Goal: Transaction & Acquisition: Purchase product/service

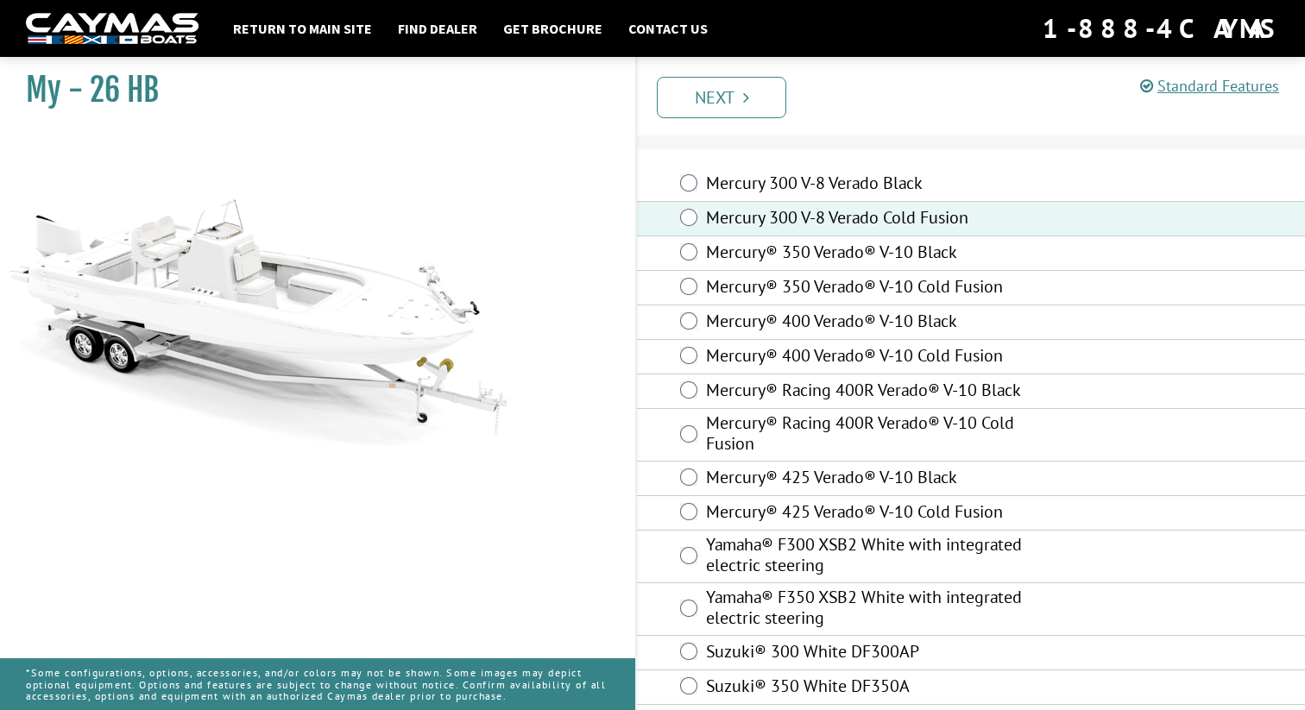
scroll to position [50, 0]
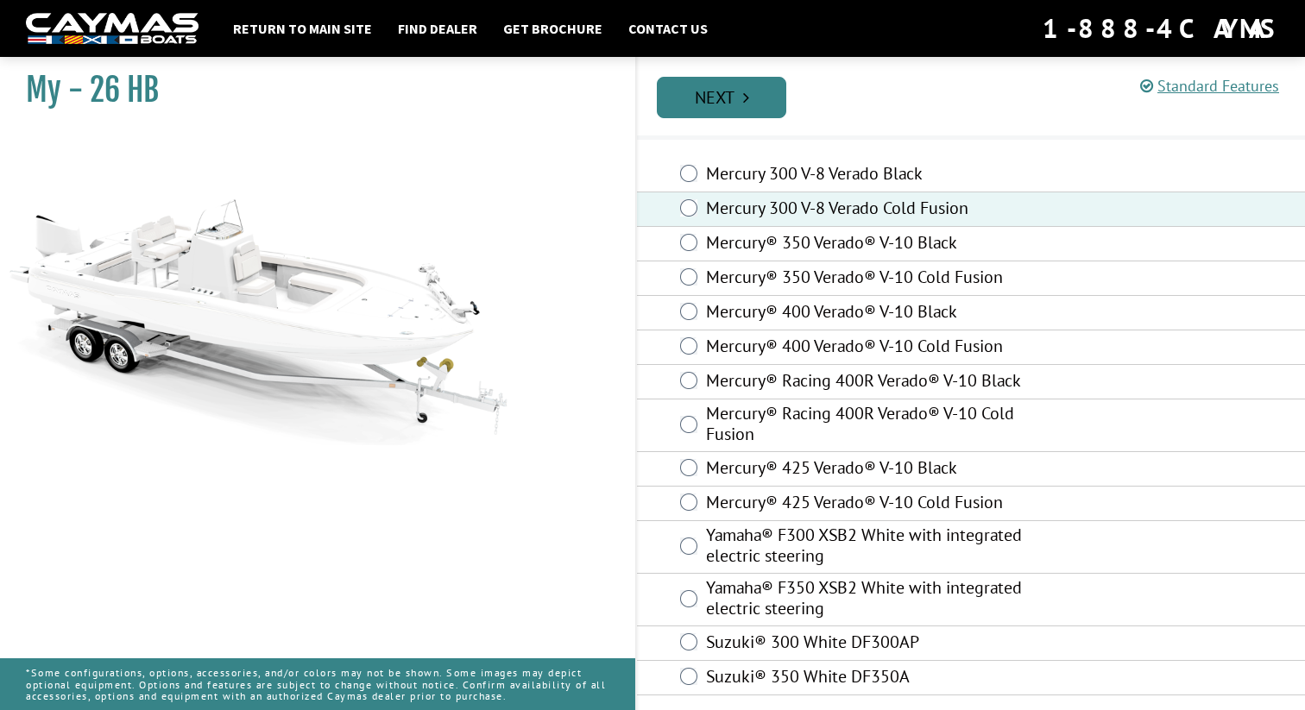
click at [742, 92] on link "Next" at bounding box center [721, 97] width 129 height 41
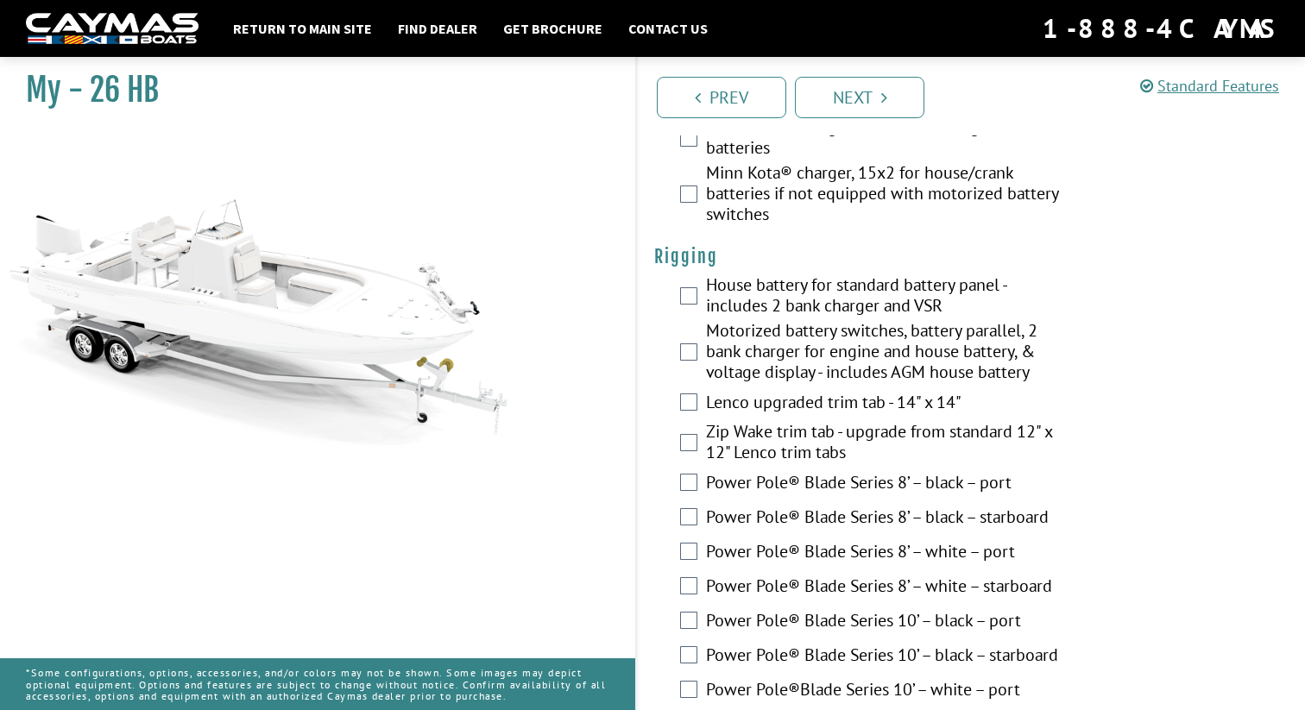
scroll to position [421, 0]
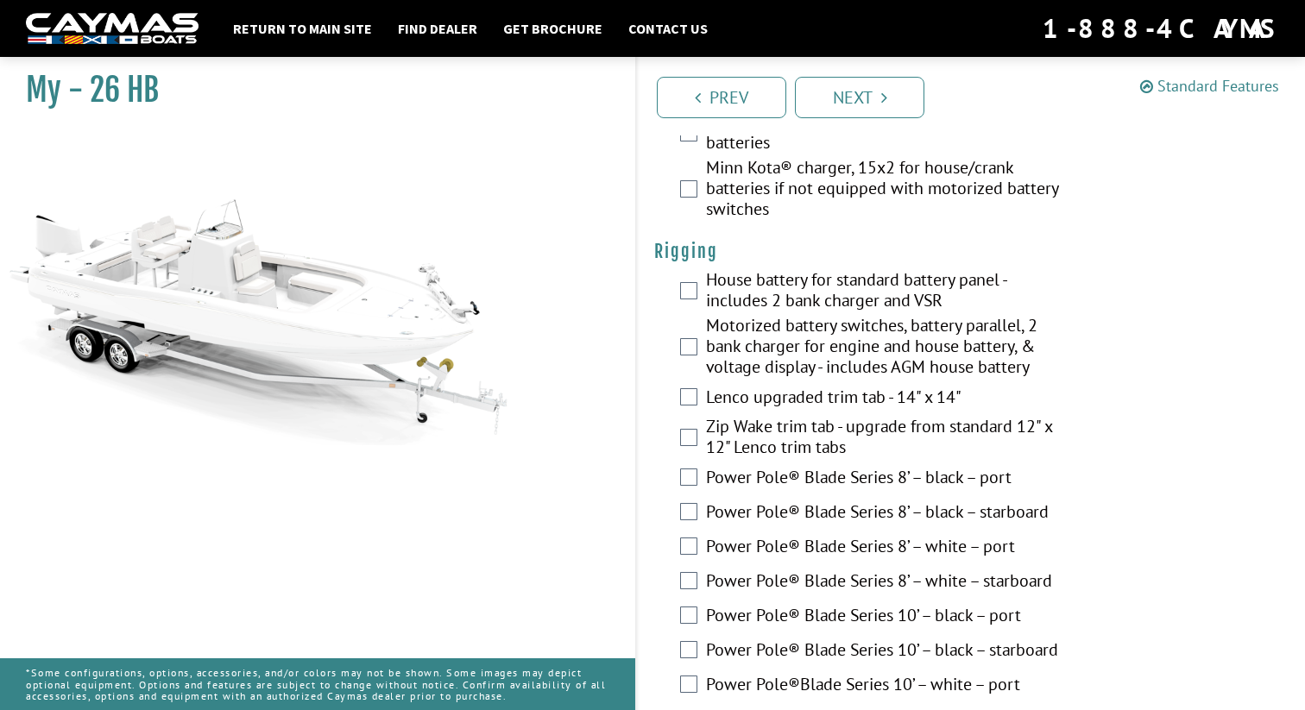
click at [1222, 87] on link "Standard Features" at bounding box center [1209, 86] width 139 height 20
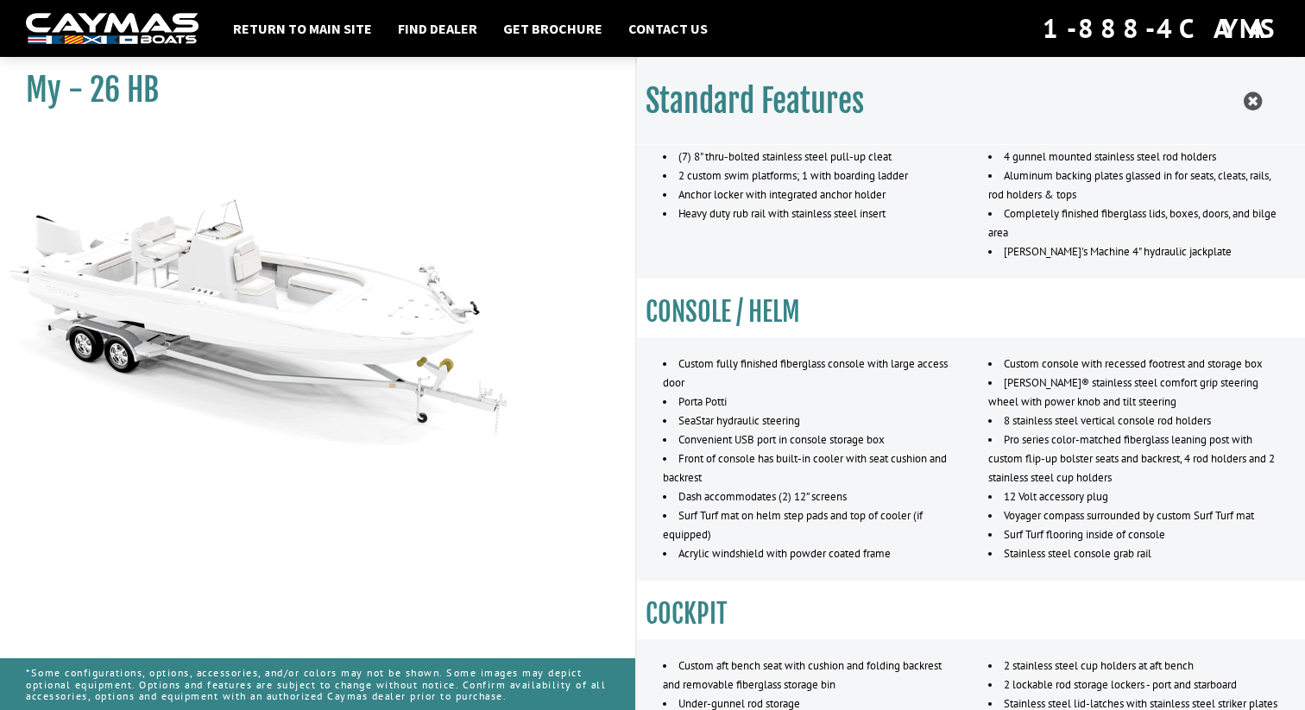
scroll to position [924, 0]
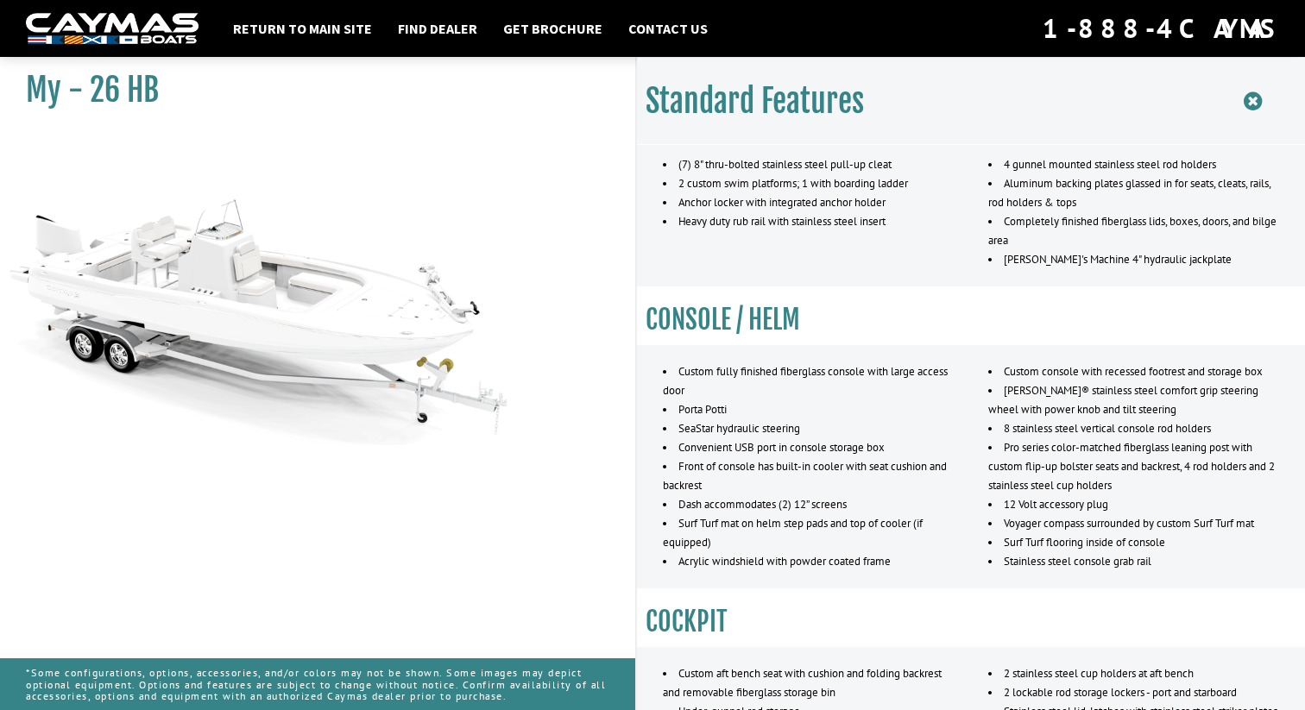
click at [1248, 104] on icon at bounding box center [1253, 102] width 18 height 22
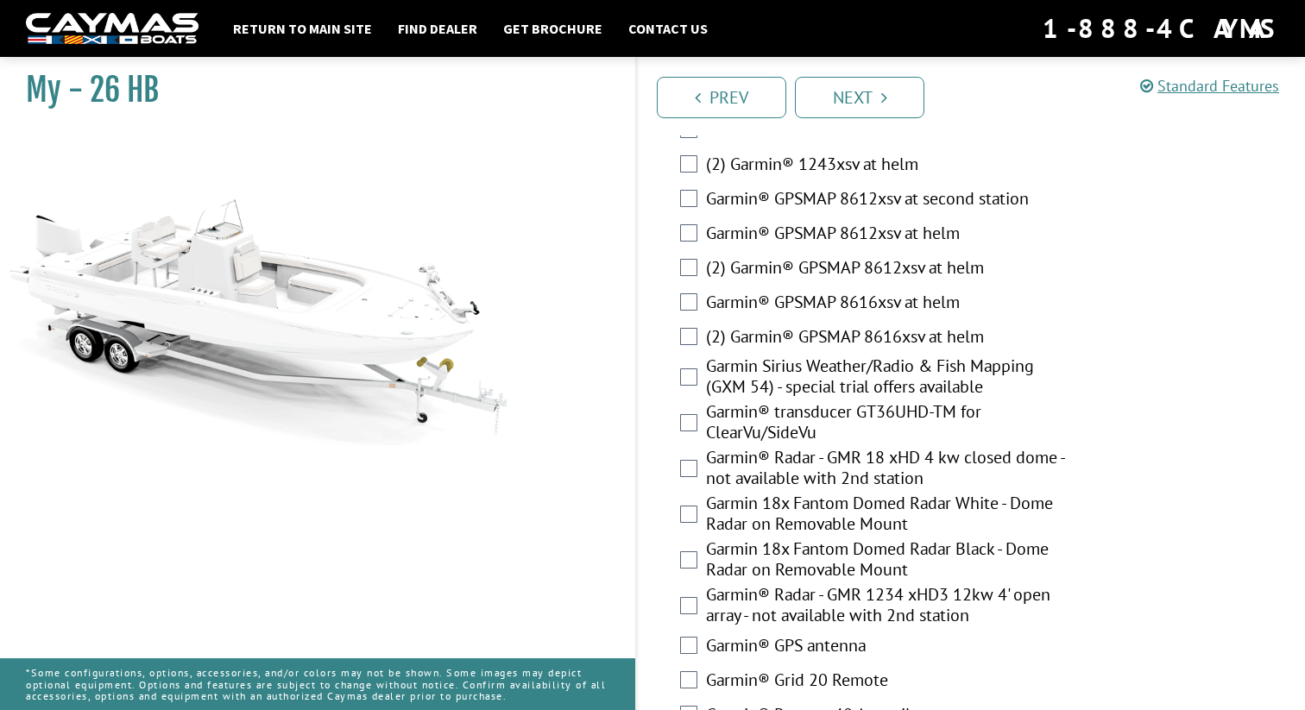
scroll to position [4839, 0]
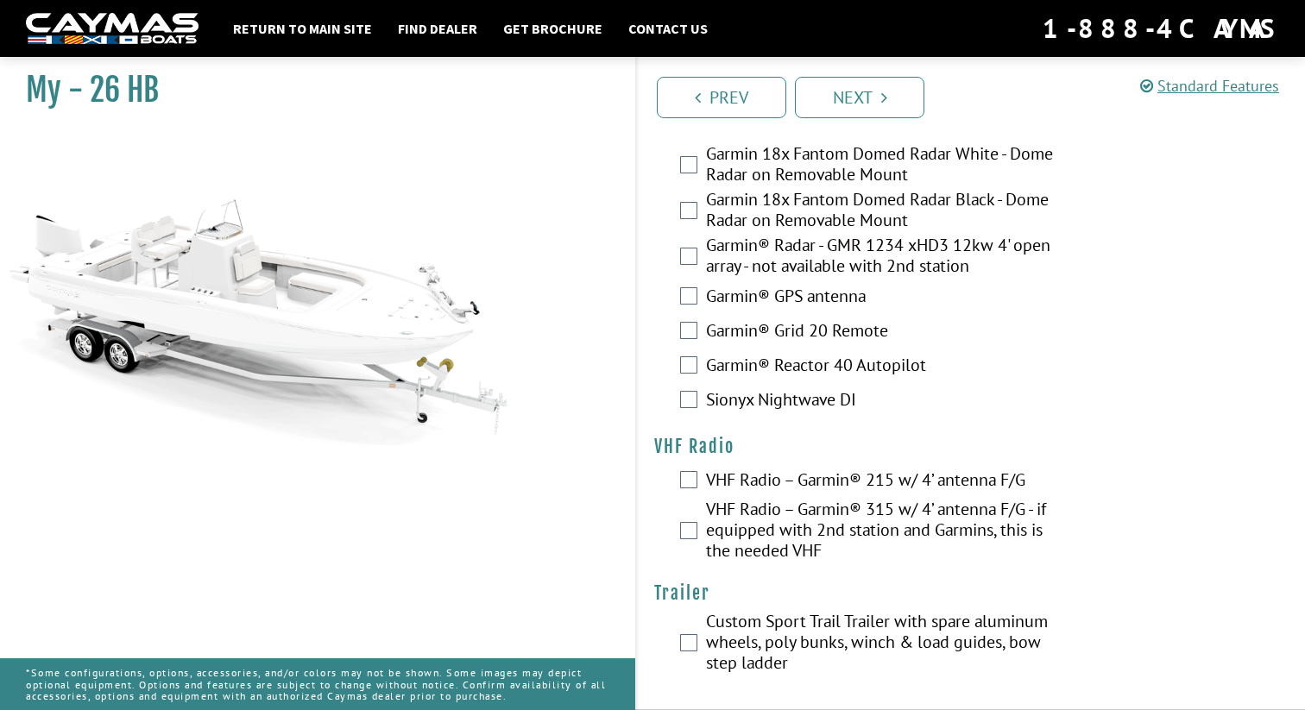
click at [122, 45] on nav "Return to main site Find Dealer Get Brochure Contact Us 1-888-4CAYMAS" at bounding box center [652, 28] width 1253 height 38
click at [124, 36] on img at bounding box center [112, 29] width 173 height 32
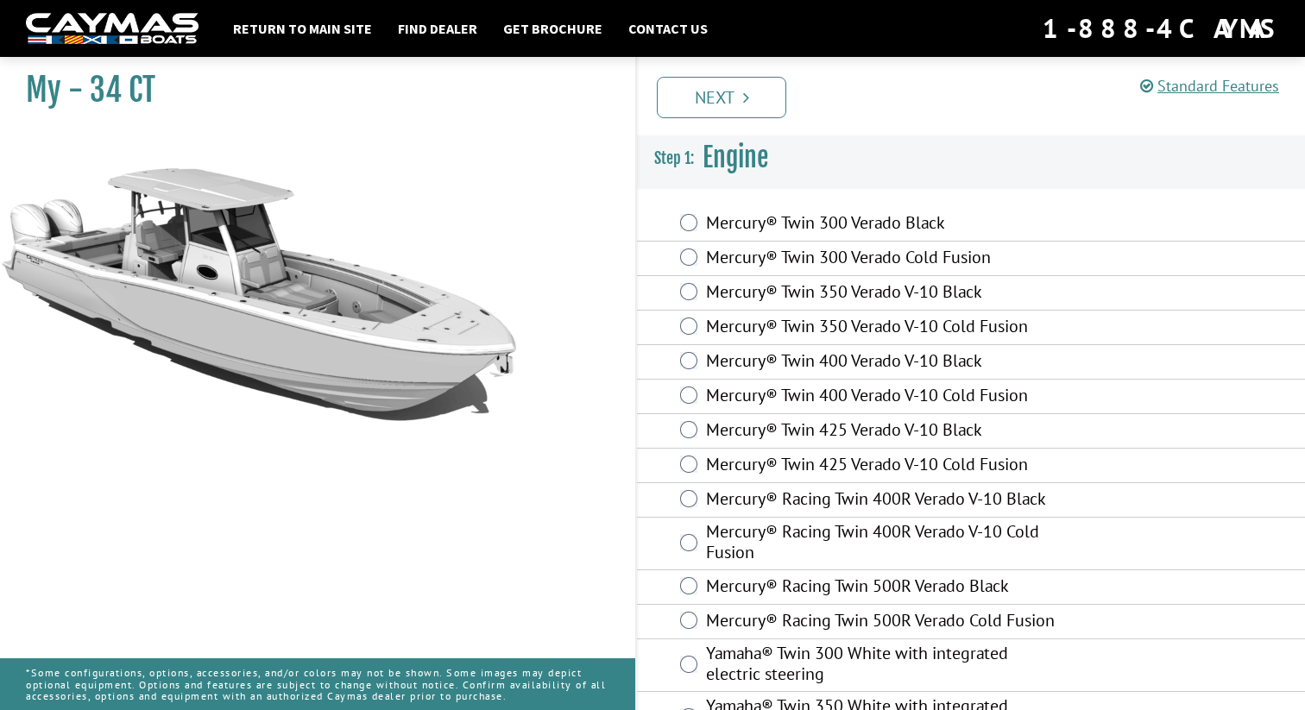
click at [152, 28] on img at bounding box center [112, 29] width 173 height 32
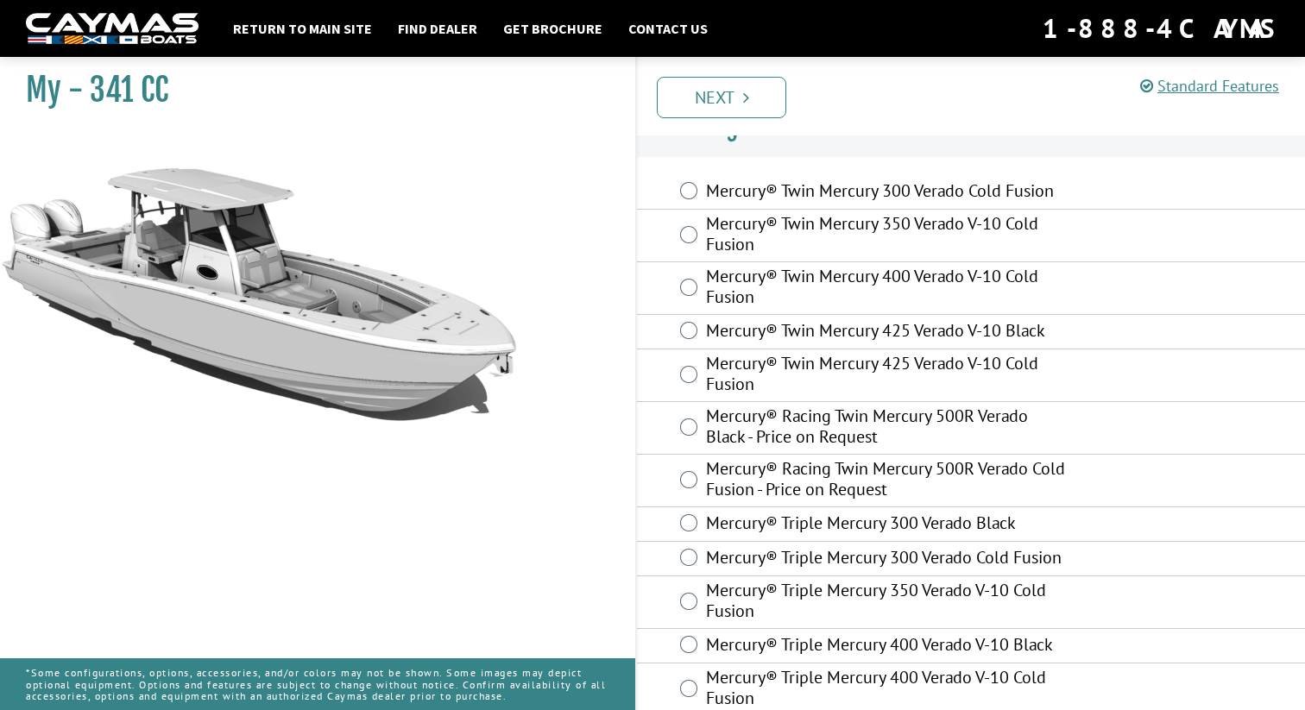
scroll to position [28, 0]
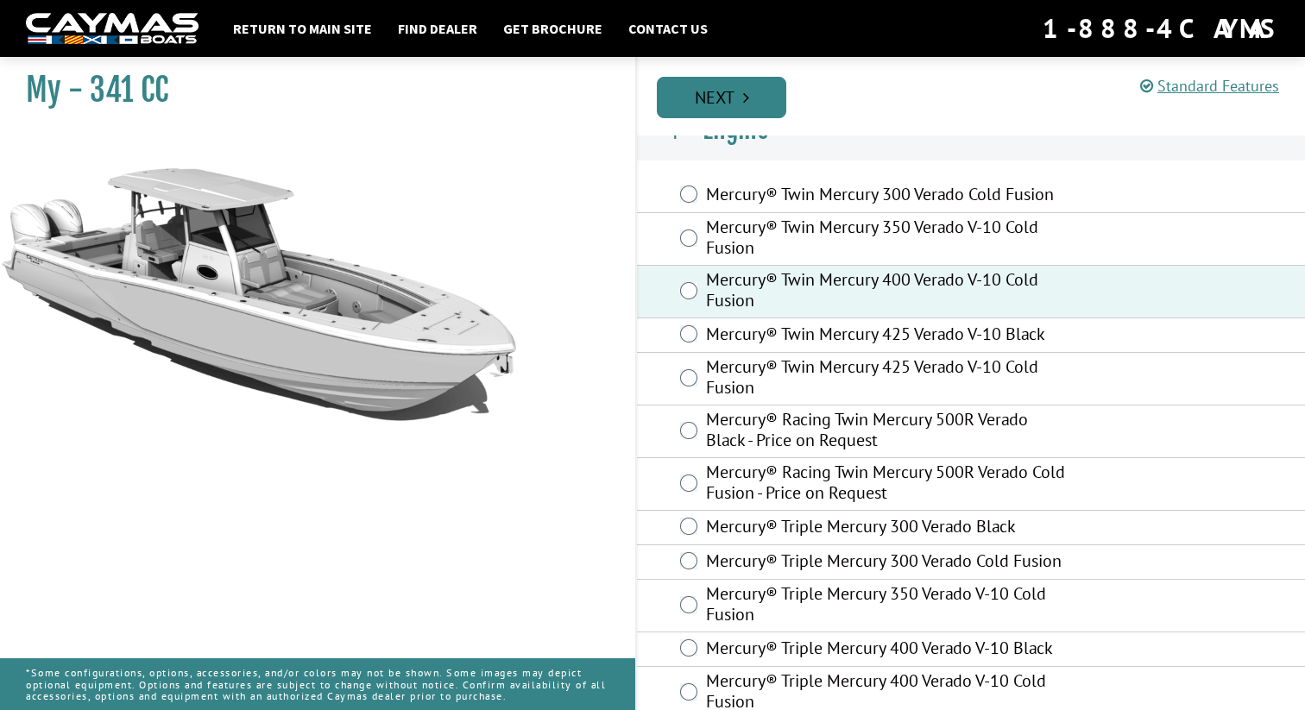
click at [715, 95] on link "Next" at bounding box center [721, 97] width 129 height 41
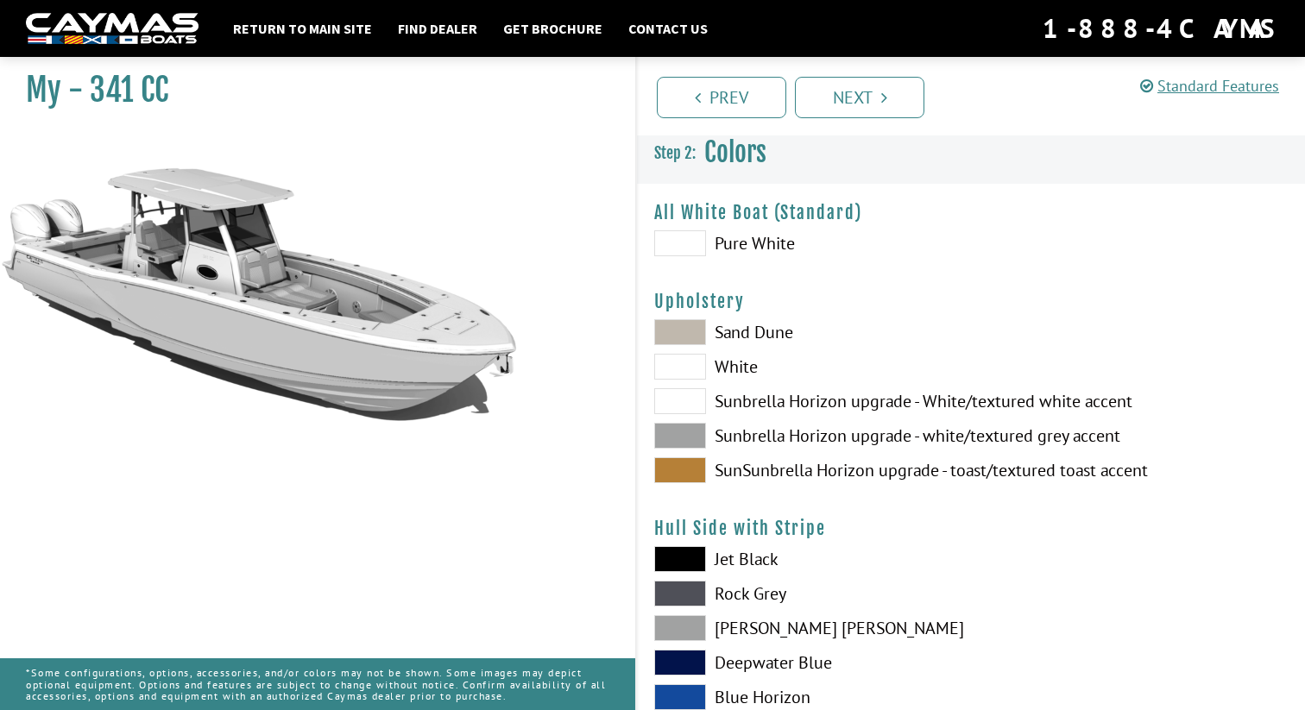
scroll to position [0, 0]
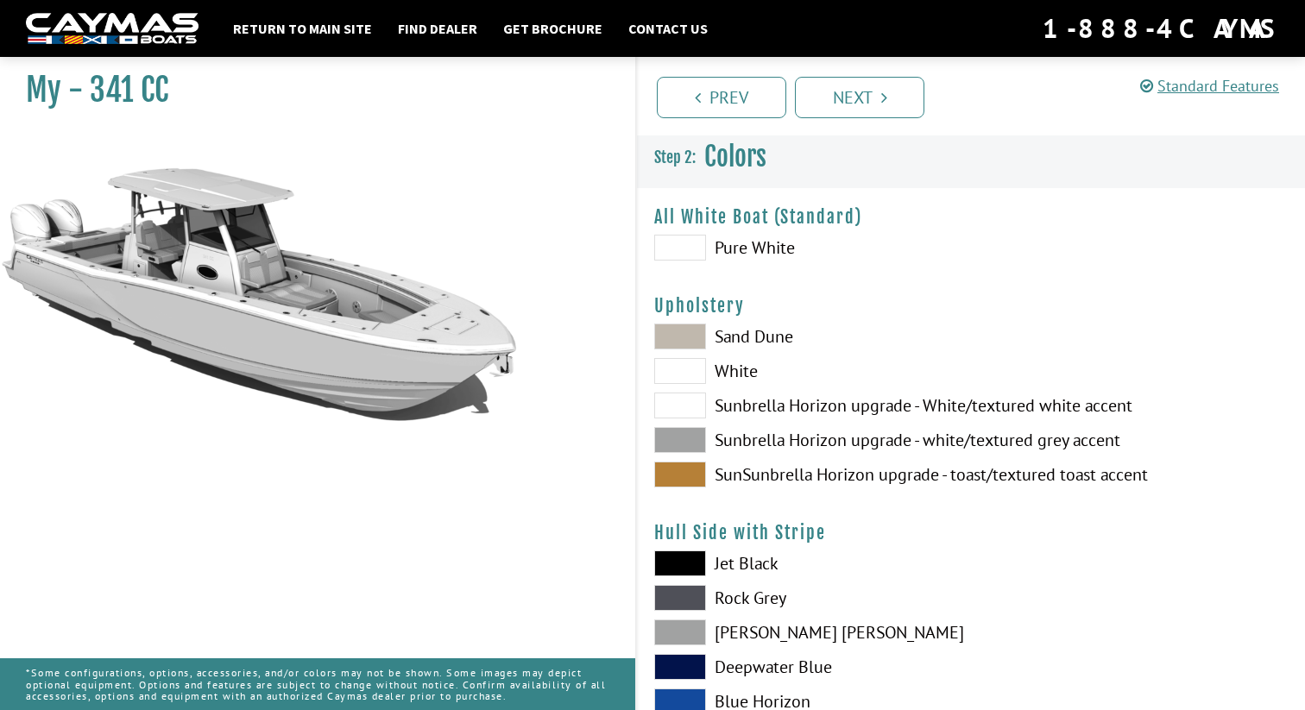
click at [691, 246] on span at bounding box center [680, 248] width 52 height 26
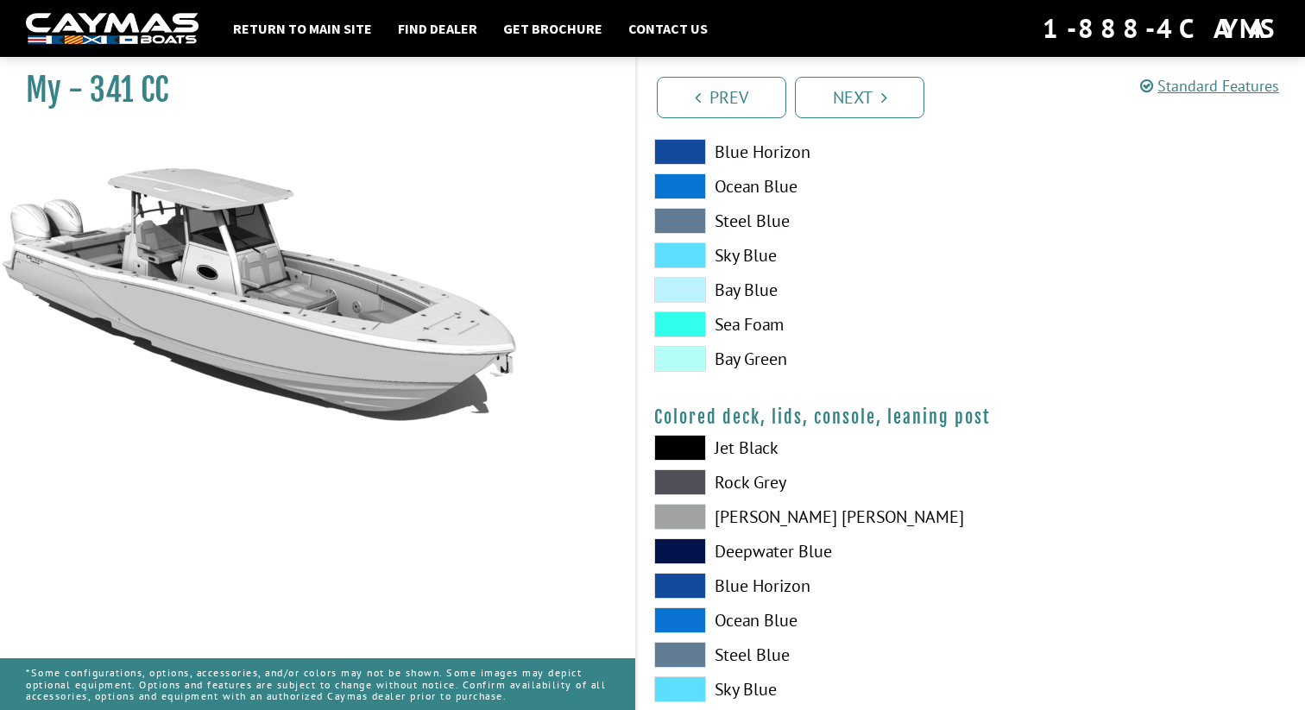
scroll to position [1999, 0]
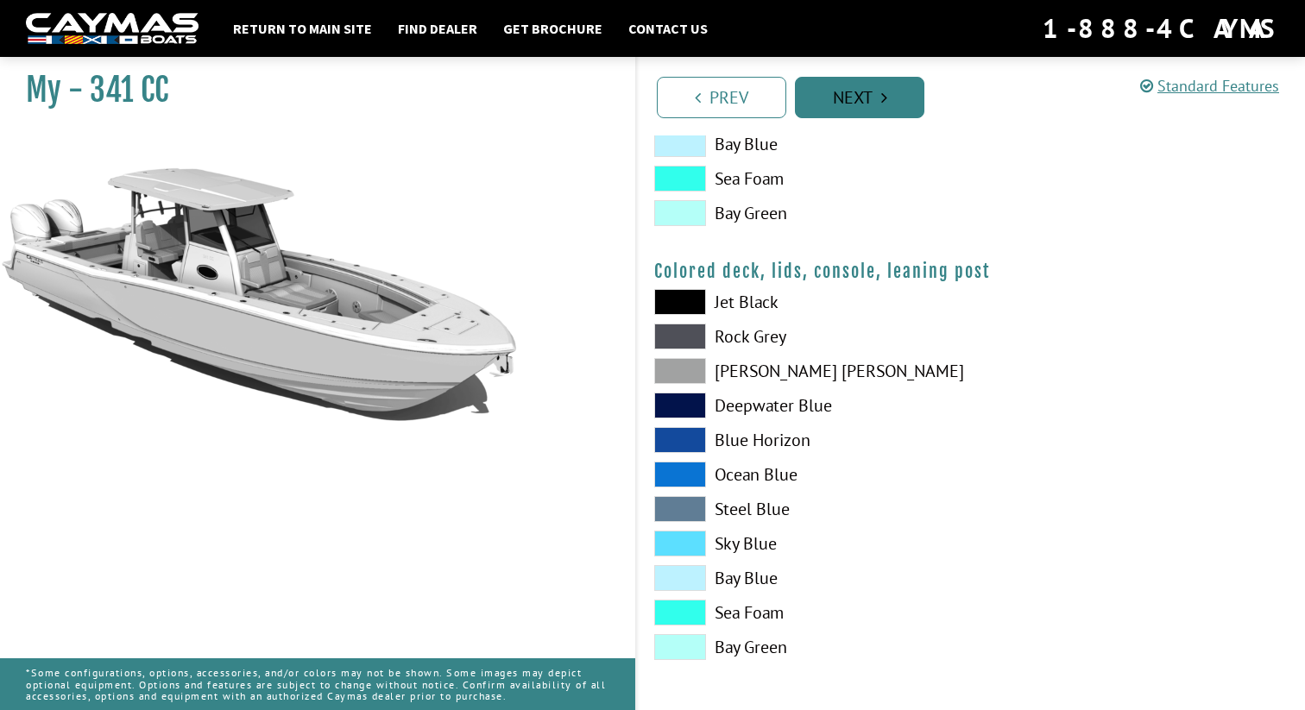
click at [853, 92] on link "Next" at bounding box center [859, 97] width 129 height 41
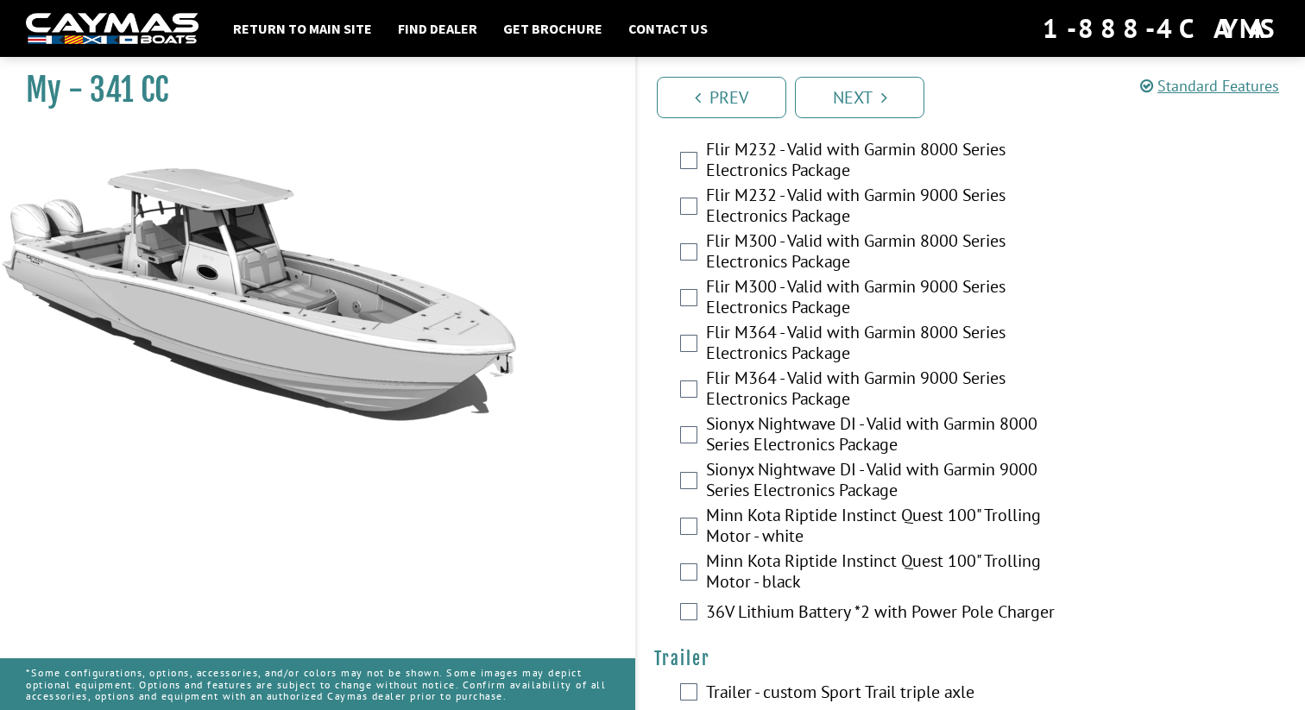
scroll to position [3628, 0]
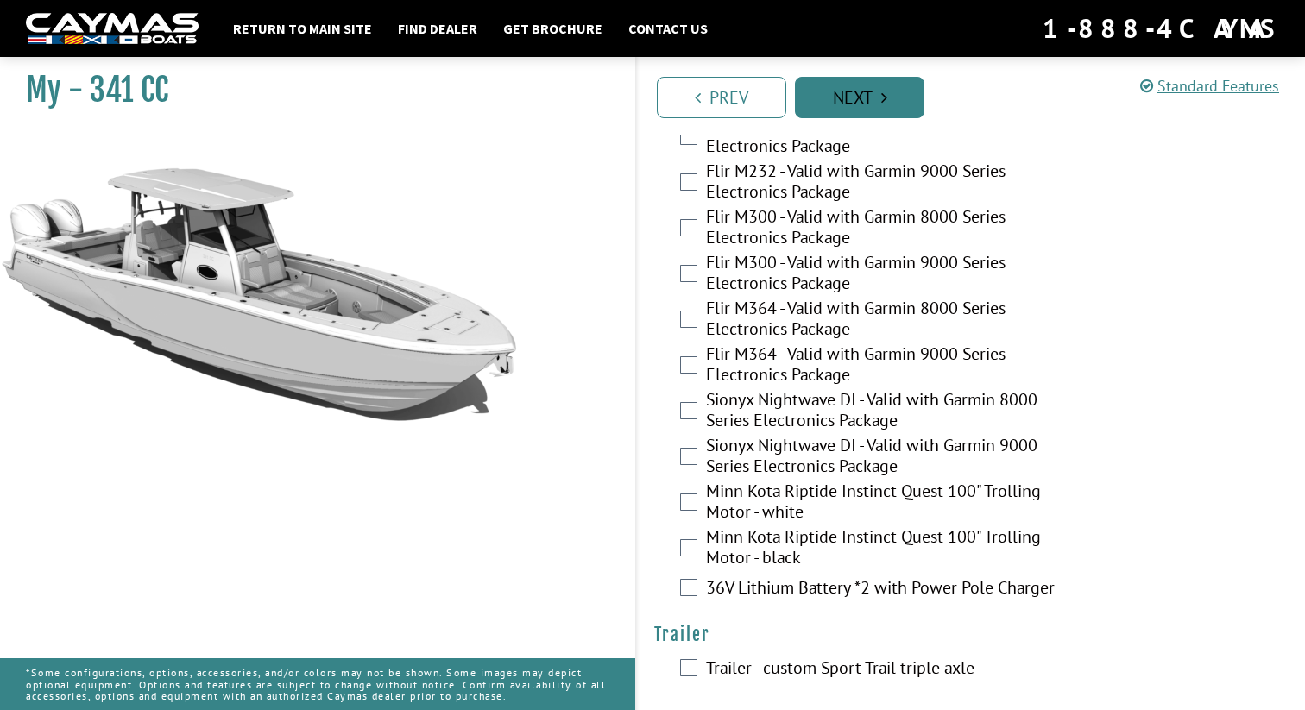
click at [887, 110] on link "Next" at bounding box center [859, 97] width 129 height 41
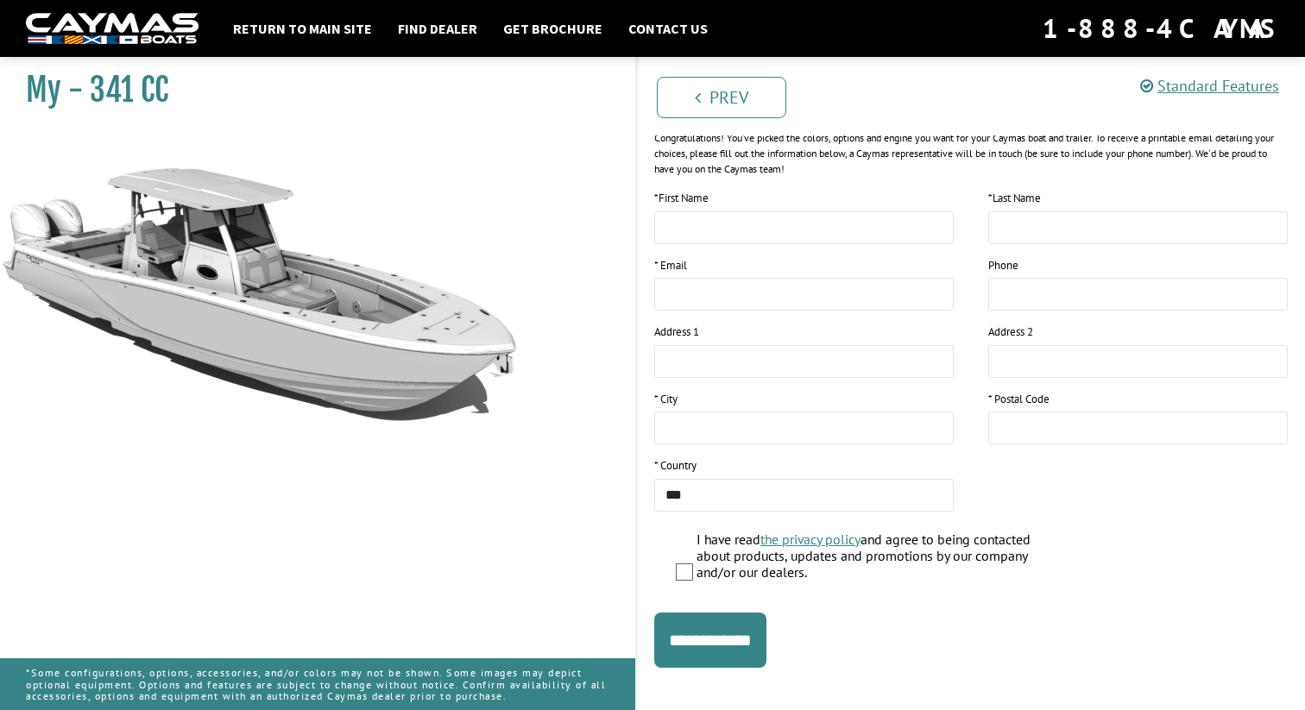
scroll to position [250, 0]
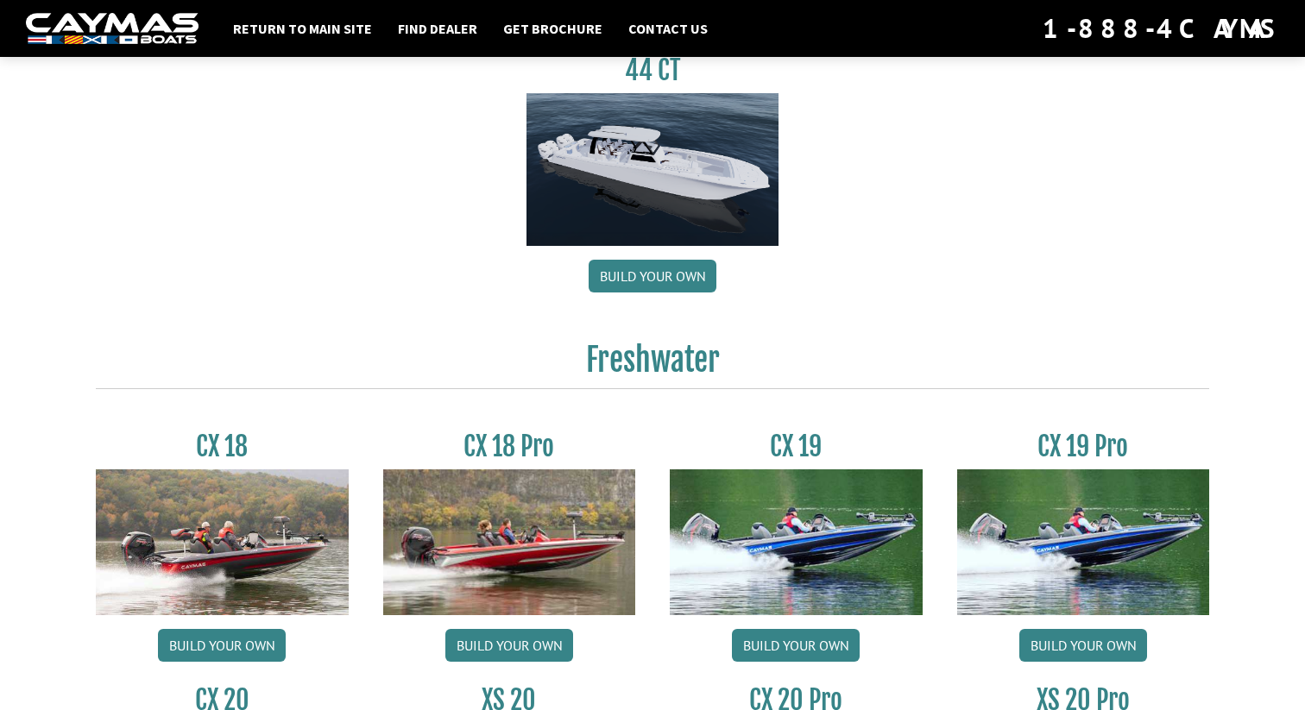
scroll to position [1140, 0]
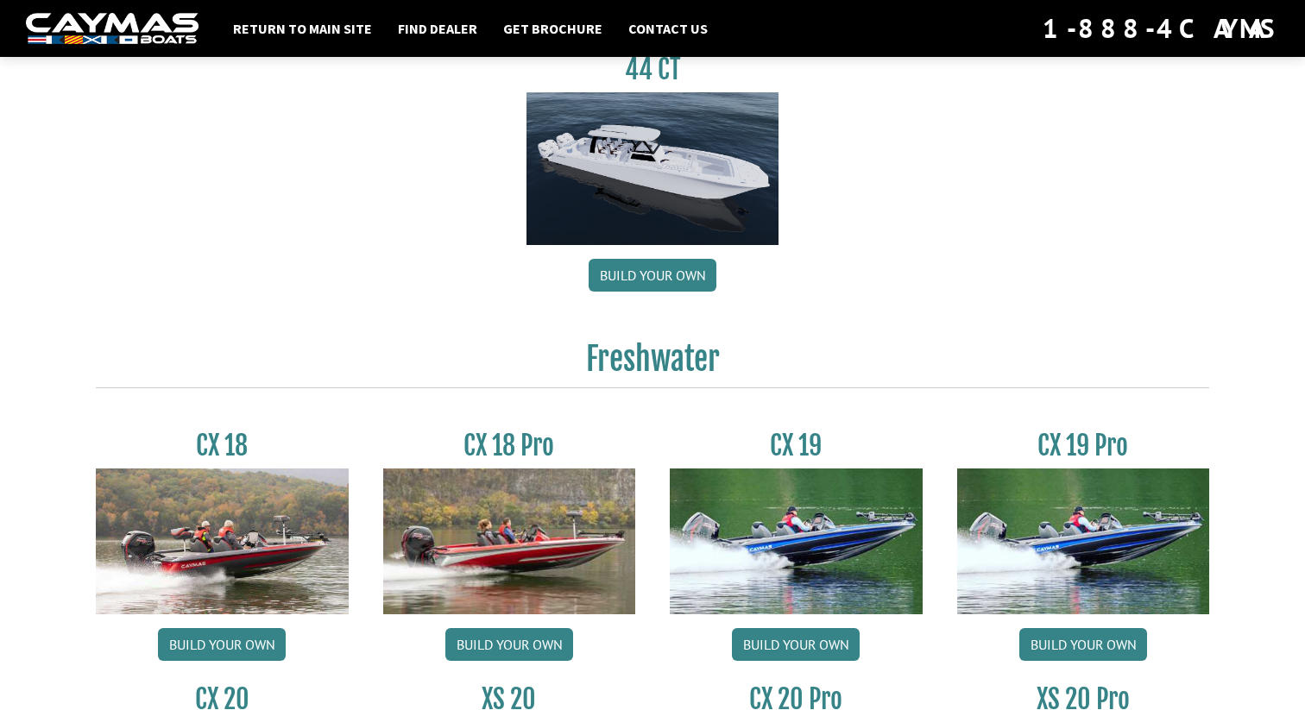
click at [139, 42] on img at bounding box center [112, 29] width 173 height 32
